Goal: Transaction & Acquisition: Purchase product/service

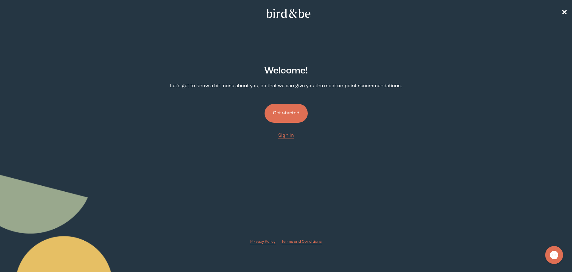
click at [279, 115] on button "Get started" at bounding box center [286, 113] width 43 height 19
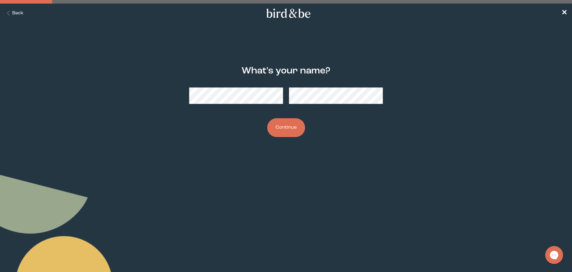
click at [276, 131] on button "Continue" at bounding box center [286, 127] width 38 height 19
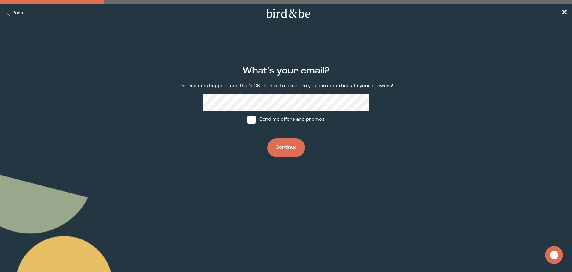
click at [253, 121] on span at bounding box center [251, 119] width 8 height 8
click at [247, 120] on input "Send me offers and promos" at bounding box center [247, 119] width 0 height 0
checkbox input "true"
click at [287, 148] on button "Continue" at bounding box center [286, 147] width 38 height 19
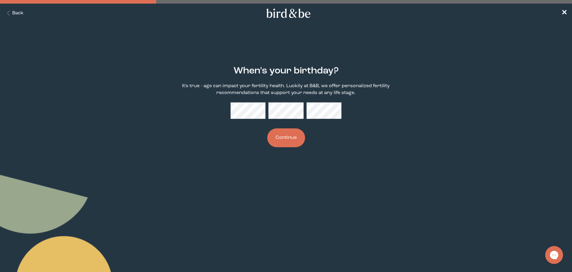
click at [280, 134] on button "Continue" at bounding box center [286, 137] width 38 height 19
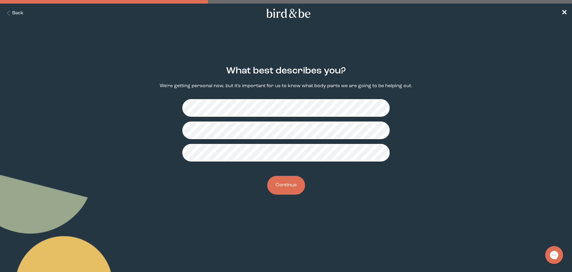
click at [287, 187] on button "Continue" at bounding box center [286, 185] width 38 height 19
click at [291, 184] on button "Continue" at bounding box center [286, 185] width 38 height 19
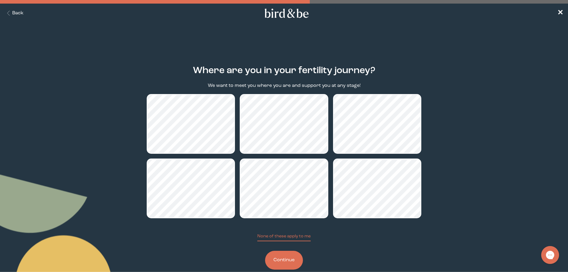
click at [287, 263] on button "Continue" at bounding box center [284, 259] width 38 height 19
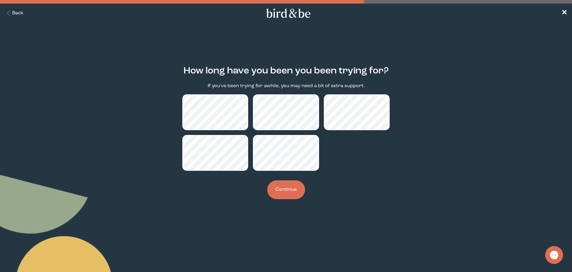
click at [289, 190] on button "Continue" at bounding box center [286, 189] width 38 height 19
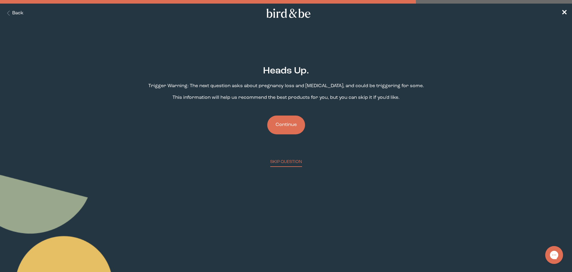
click at [287, 128] on button "Continue" at bounding box center [286, 124] width 38 height 19
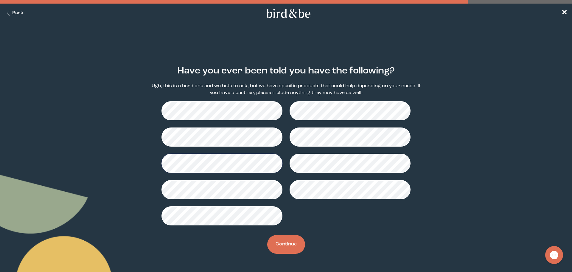
click at [285, 242] on button "Continue" at bounding box center [286, 244] width 38 height 19
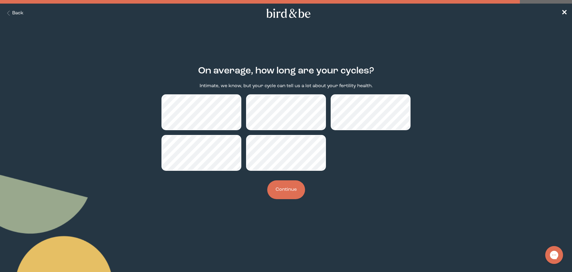
click at [290, 193] on button "Continue" at bounding box center [286, 189] width 38 height 19
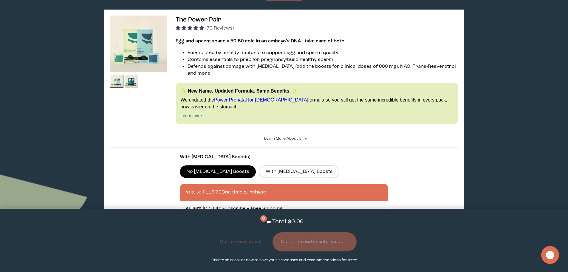
scroll to position [119, 0]
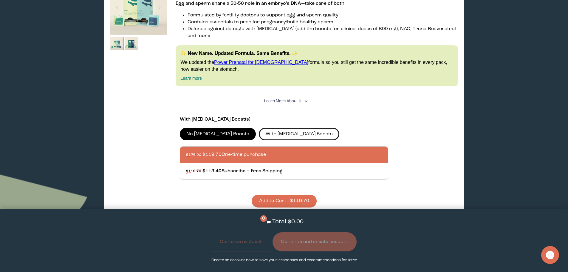
click at [259, 128] on label "With [MEDICAL_DATA] Boosts" at bounding box center [299, 134] width 80 height 13
click at [0, 0] on input "With [MEDICAL_DATA] Boosts" at bounding box center [0, 0] width 0 height 0
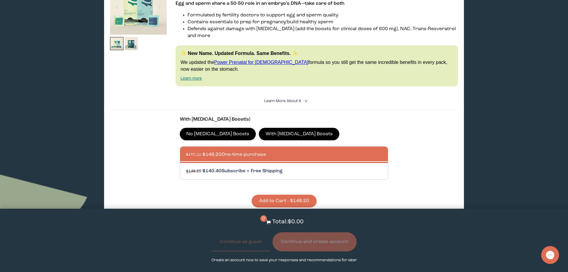
click at [301, 163] on div at bounding box center [290, 171] width 208 height 16
click at [186, 167] on input "$148.20 $140.40 Subscribe + Free Shipping" at bounding box center [186, 167] width 0 height 0
radio input "true"
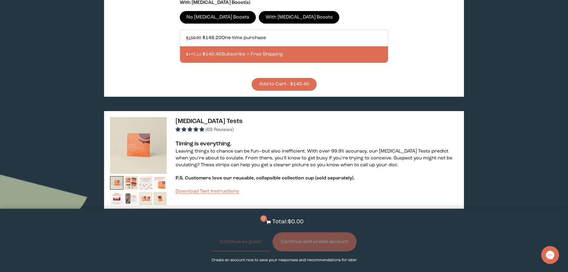
scroll to position [149, 0]
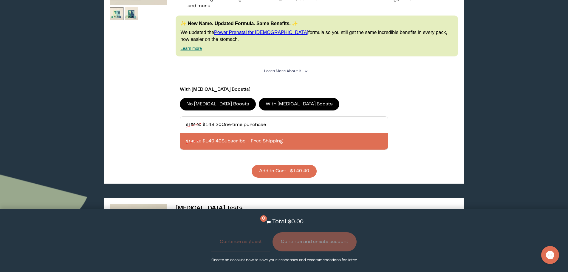
click at [287, 165] on button "Add to Cart - $140.40" at bounding box center [284, 171] width 65 height 13
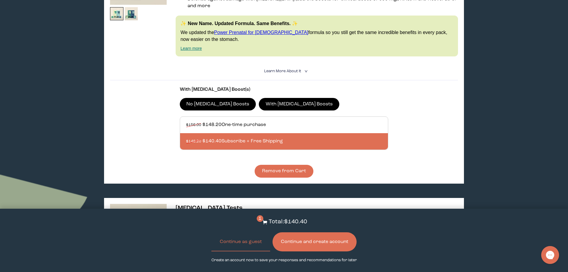
click at [330, 244] on button "Continue and create account" at bounding box center [314, 241] width 84 height 19
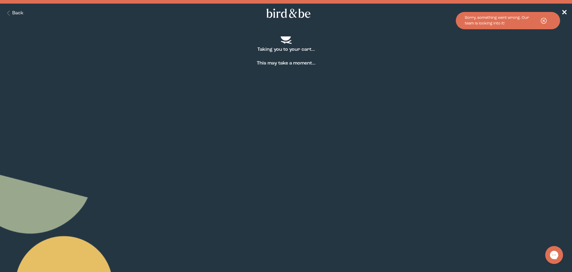
click at [543, 21] on icon at bounding box center [544, 21] width 15 height 8
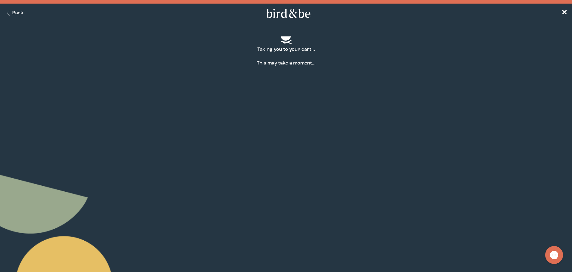
click at [194, 63] on strong "This may take a moment..." at bounding box center [286, 63] width 572 height 7
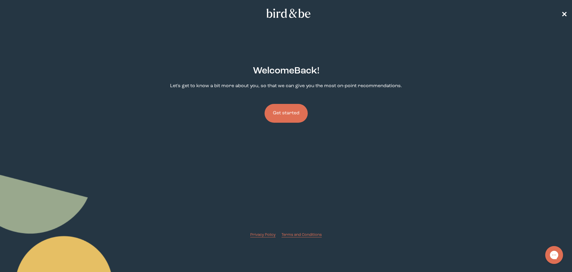
click at [564, 14] on span "✕" at bounding box center [565, 13] width 6 height 7
